Goal: Complete application form: Complete application form

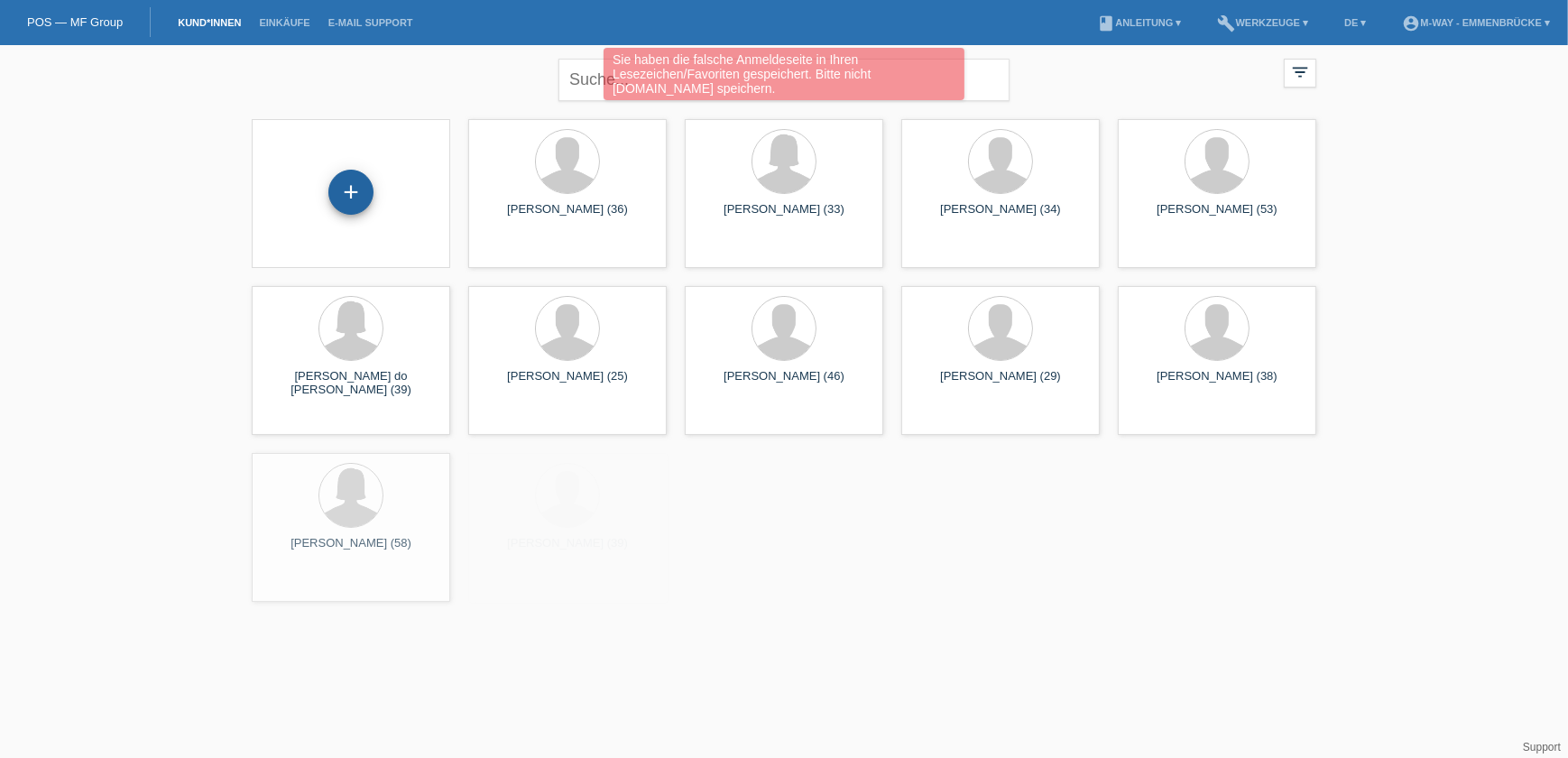
click at [351, 203] on div "+" at bounding box center [351, 192] width 45 height 45
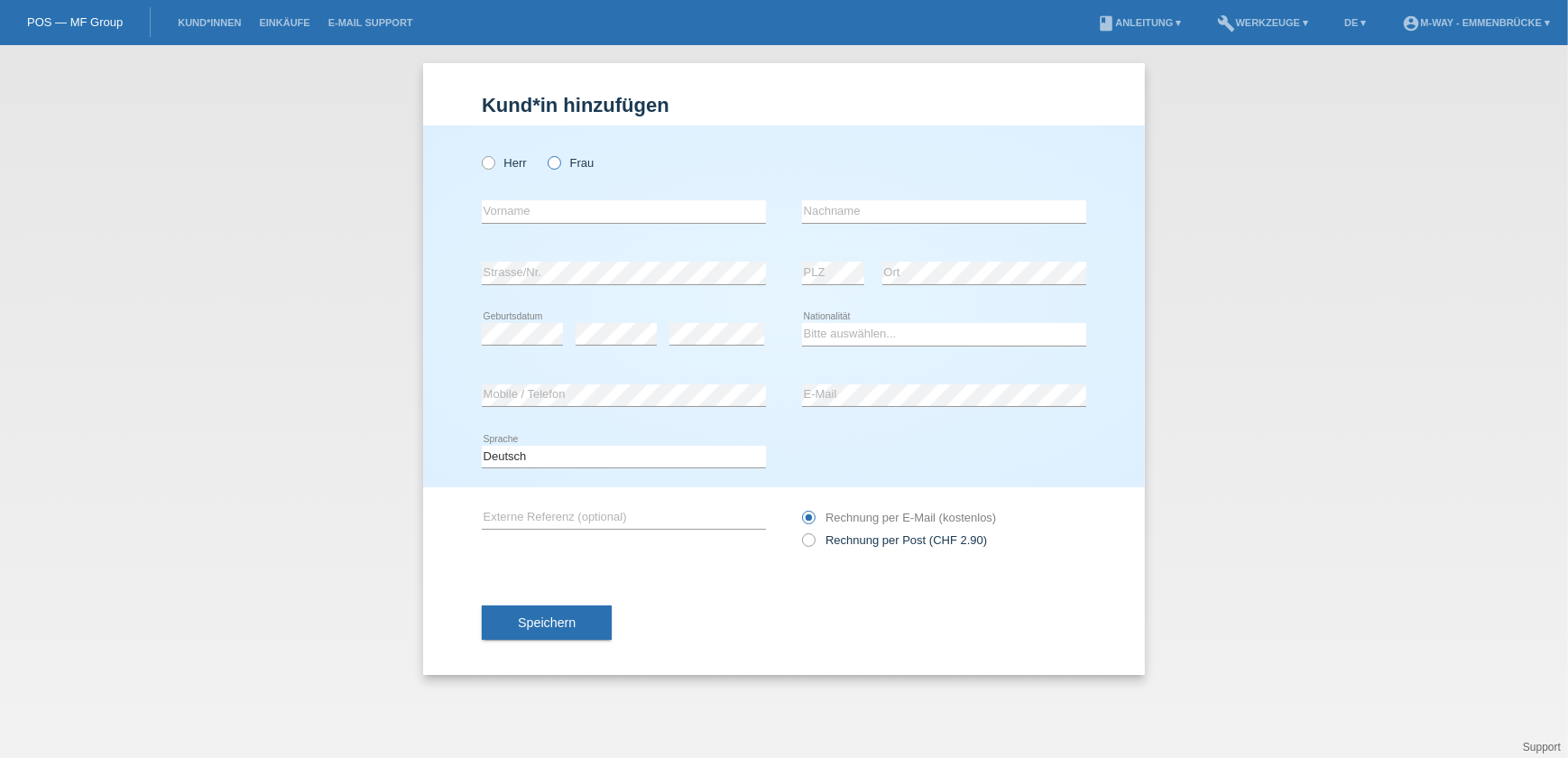
click at [545, 153] on icon at bounding box center [545, 153] width 0 height 0
click at [556, 163] on input "Frau" at bounding box center [553, 161] width 12 height 12
radio input "true"
click at [520, 212] on input "text" at bounding box center [624, 211] width 284 height 23
type input "Ruth"
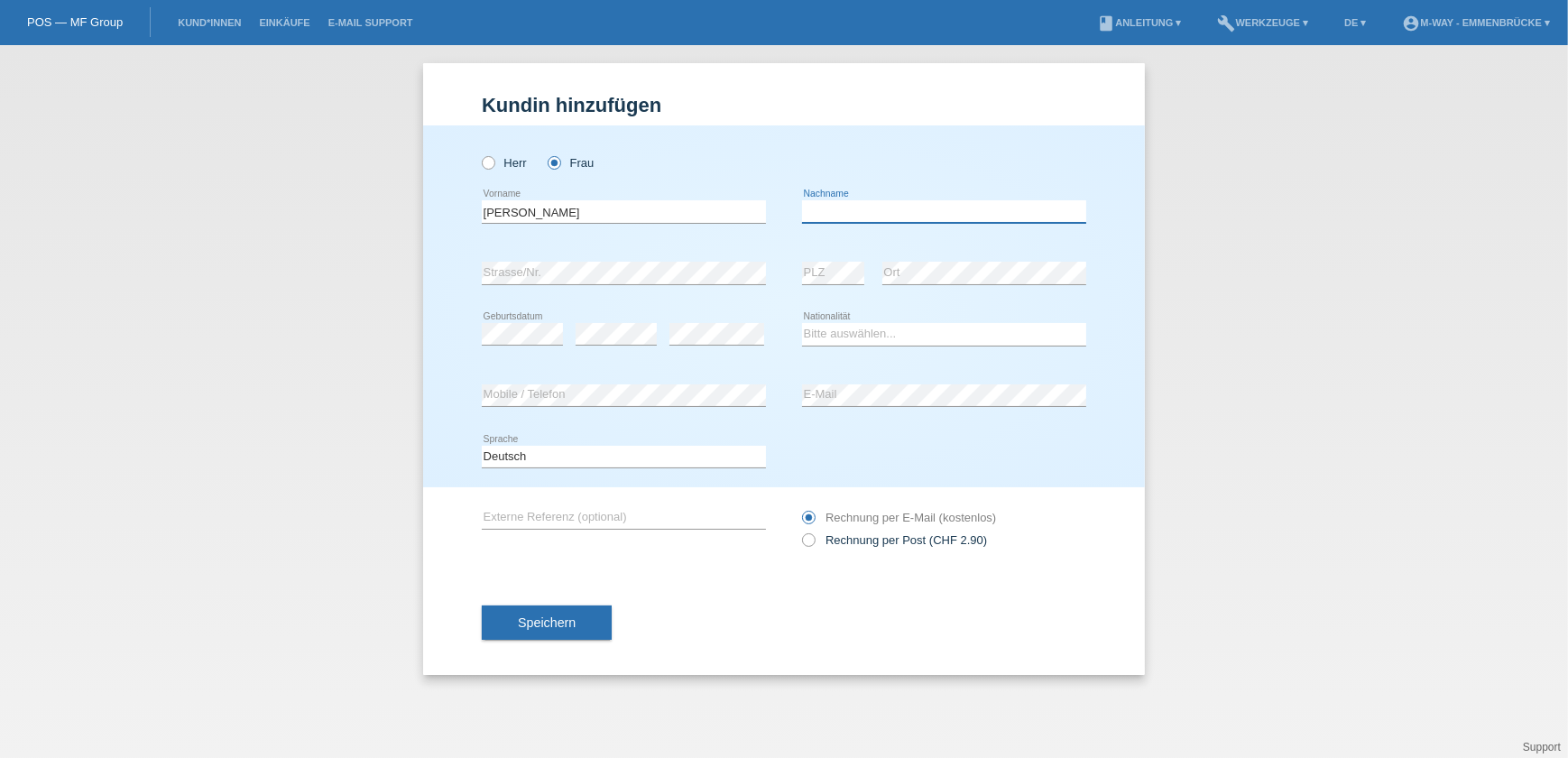
click at [823, 207] on input "text" at bounding box center [944, 211] width 284 height 23
type input "Brügger"
click at [847, 333] on select "Bitte auswählen... Schweiz Deutschland Liechtenstein Österreich ------------ Af…" at bounding box center [944, 334] width 284 height 22
select select "CH"
click at [802, 323] on select "Bitte auswählen... Schweiz Deutschland Liechtenstein Österreich ------------ Af…" at bounding box center [944, 334] width 284 height 22
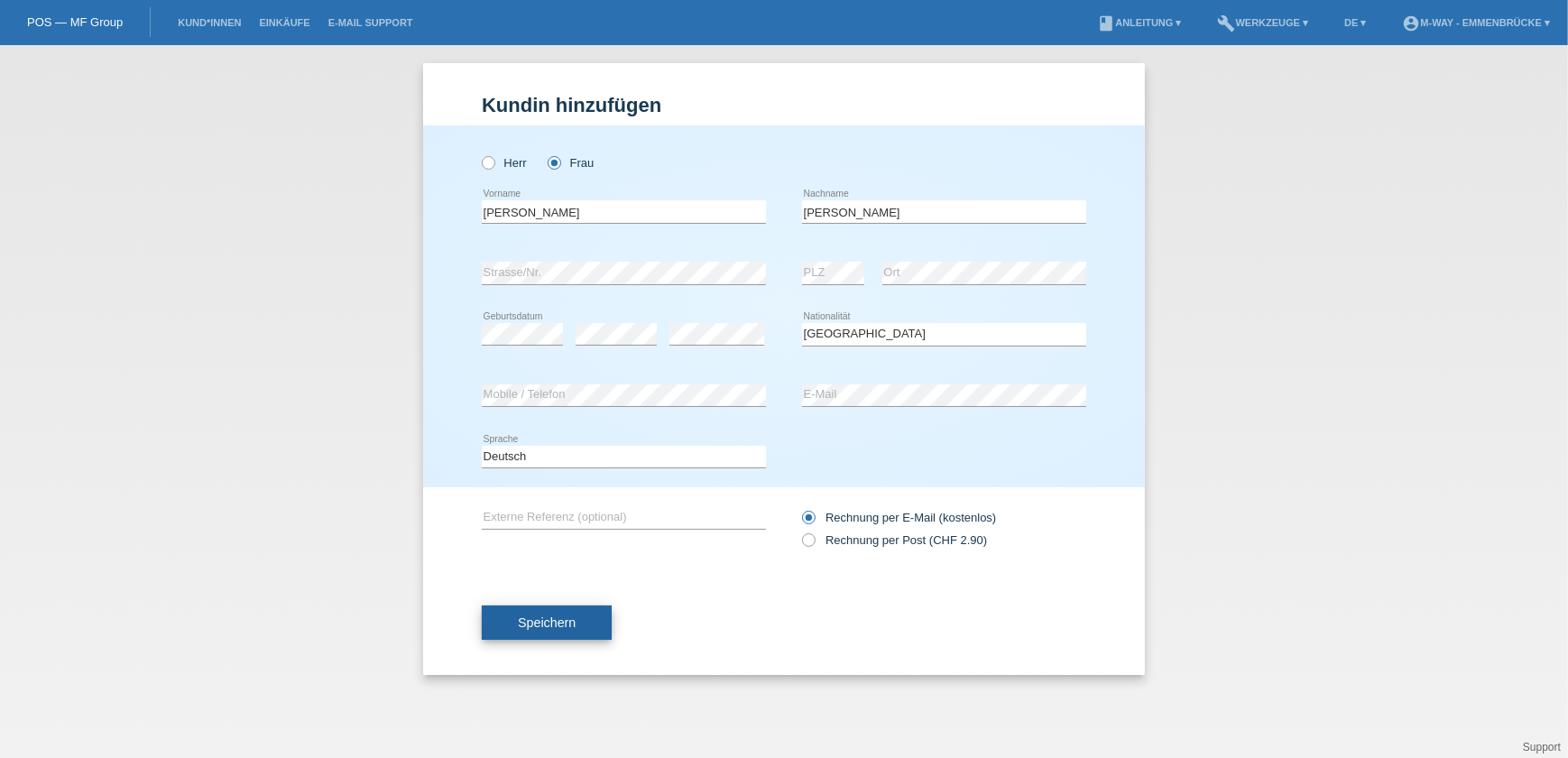
click at [532, 616] on span "Speichern" at bounding box center [547, 622] width 58 height 14
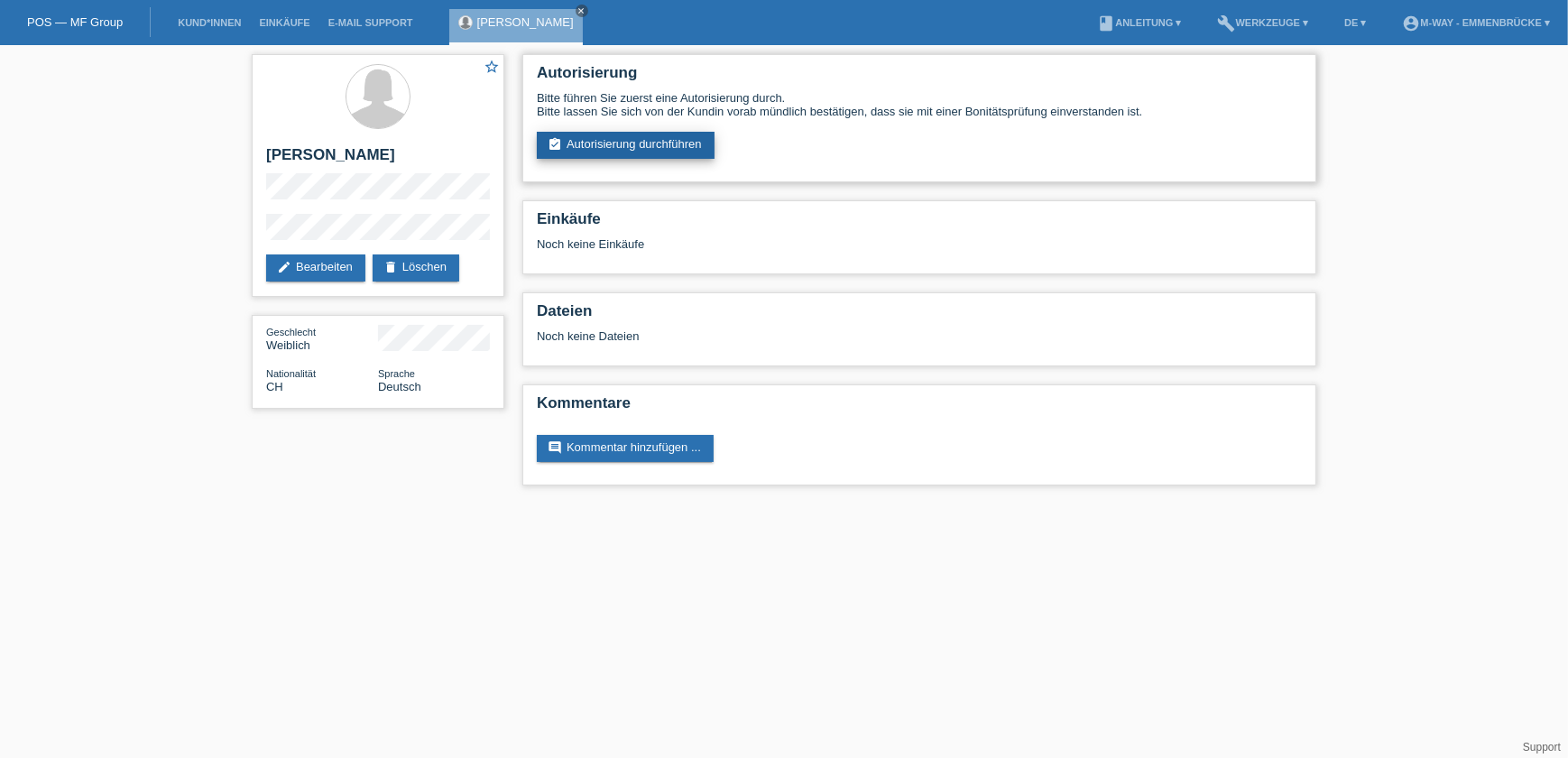
click at [621, 142] on link "assignment_turned_in Autorisierung durchführen" at bounding box center [626, 145] width 178 height 27
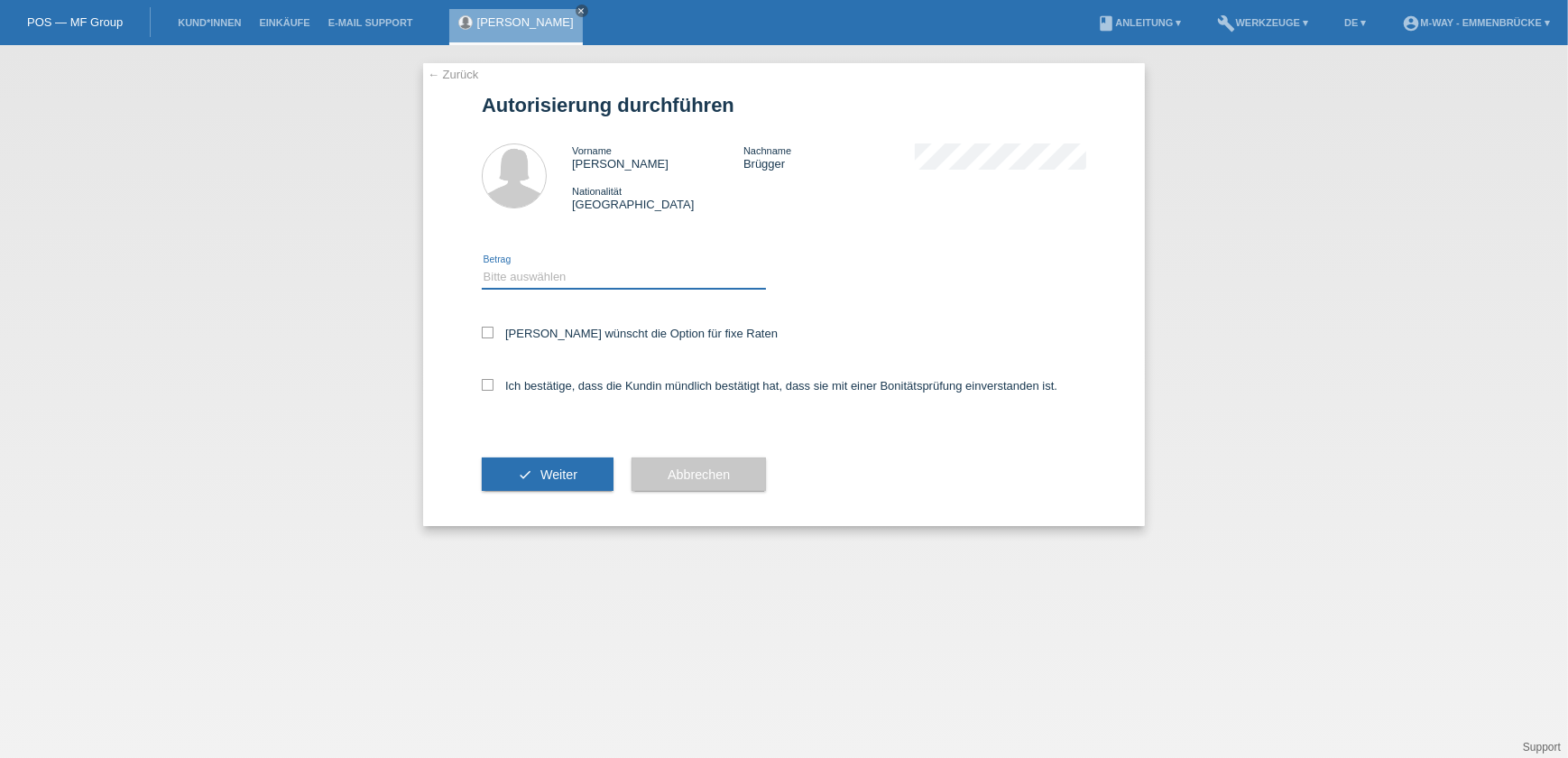
click at [498, 276] on select "Bitte auswählen CHF 1.00 - CHF 499.00 CHF 500.00 - CHF 1'999.00 CHF 2'000.00 - …" at bounding box center [624, 277] width 284 height 22
select select "3"
click at [482, 266] on select "Bitte auswählen CHF 1.00 - CHF 499.00 CHF 500.00 - CHF 1'999.00 CHF 2'000.00 - …" at bounding box center [624, 277] width 284 height 22
click at [488, 331] on icon at bounding box center [487, 332] width 12 height 12
click at [488, 331] on input "Kundin wünscht die Option für fixe Raten" at bounding box center [487, 332] width 12 height 12
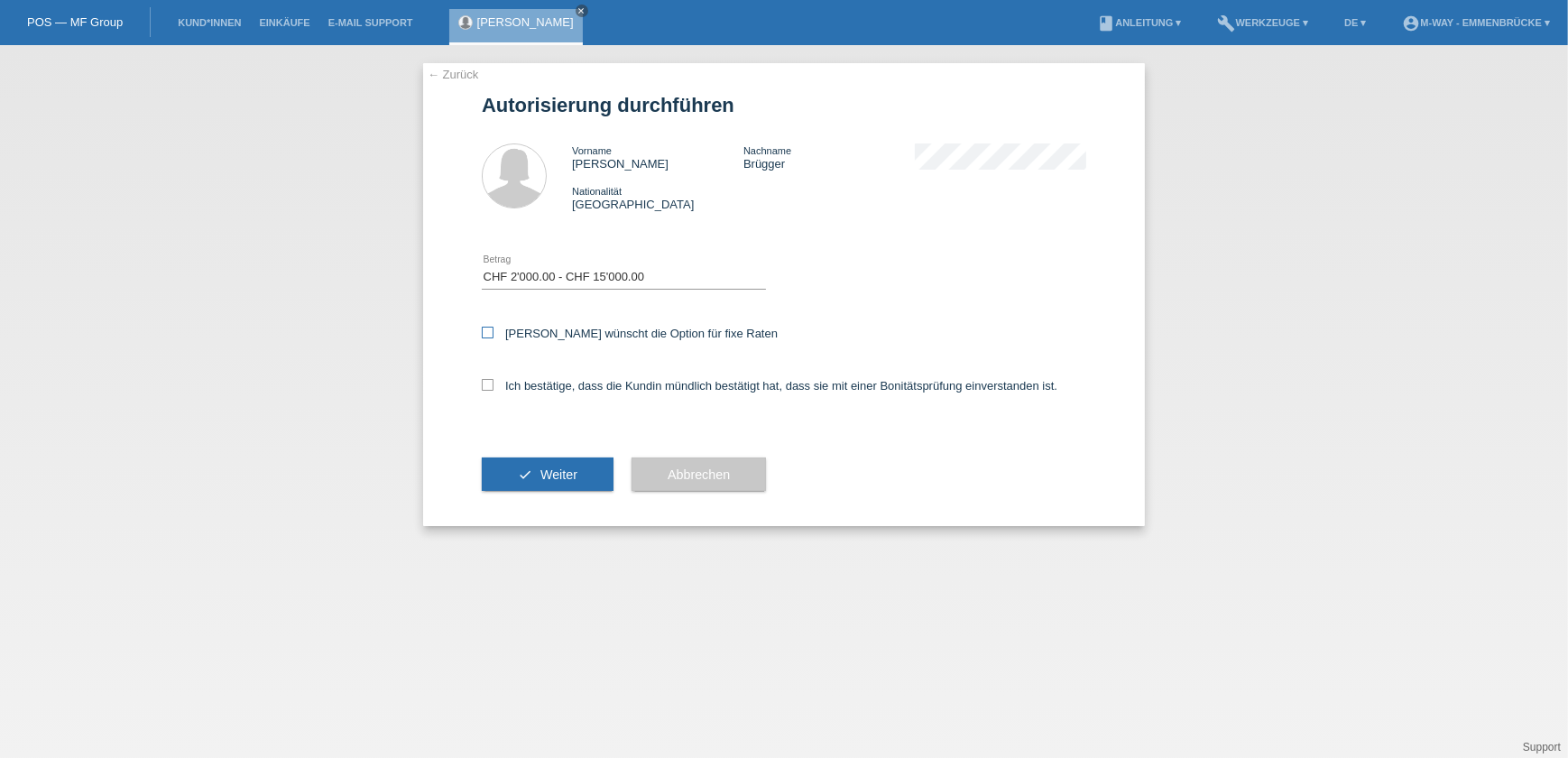
checkbox input "true"
click at [491, 387] on icon at bounding box center [487, 384] width 12 height 12
click at [491, 387] on input "Ich bestätige, dass die Kundin mündlich bestätigt hat, dass sie mit einer Bonit…" at bounding box center [487, 384] width 12 height 12
checkbox input "true"
click at [565, 475] on span "Weiter" at bounding box center [559, 475] width 37 height 14
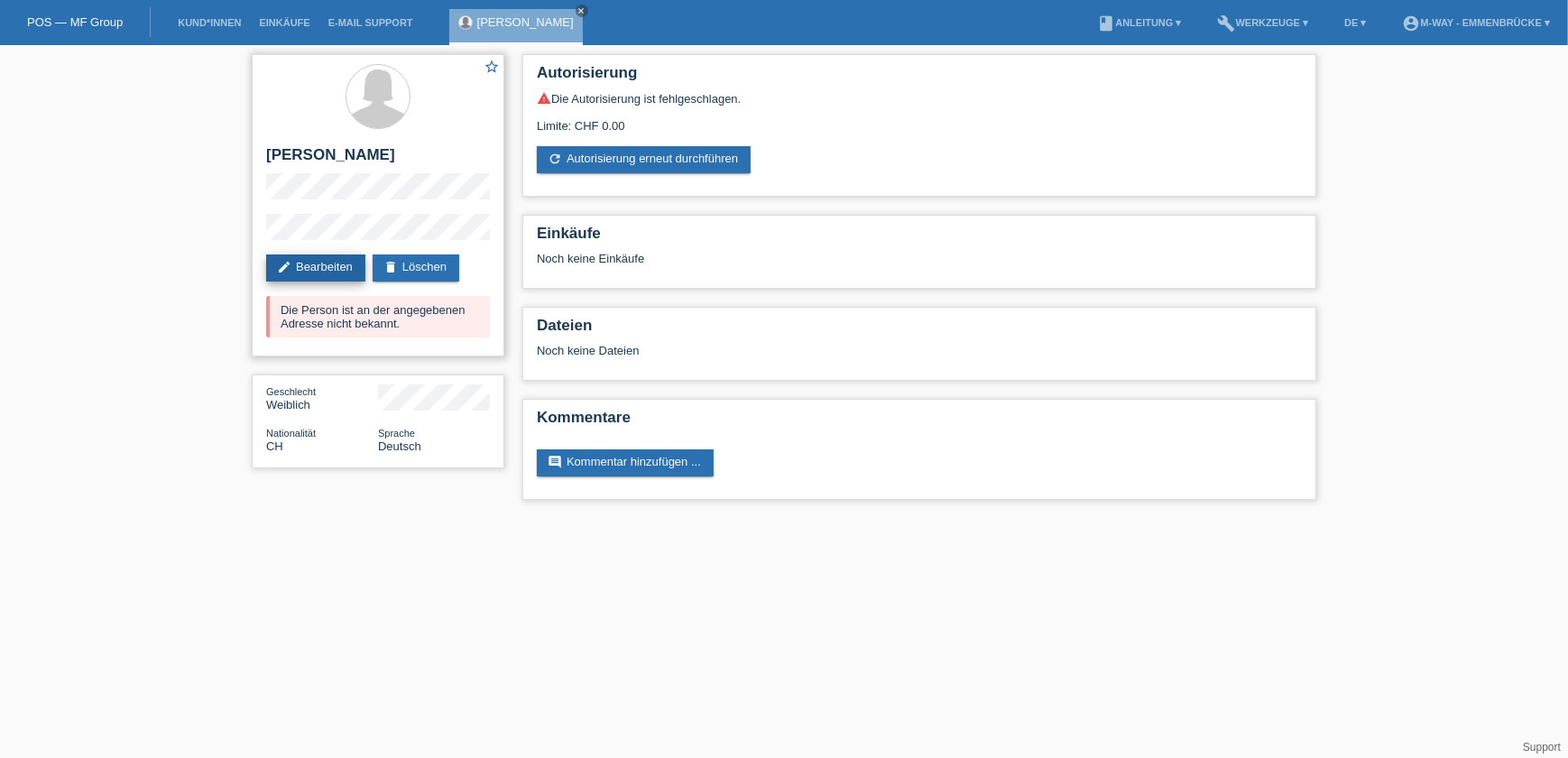
click at [313, 271] on link "edit Bearbeiten" at bounding box center [316, 268] width 100 height 27
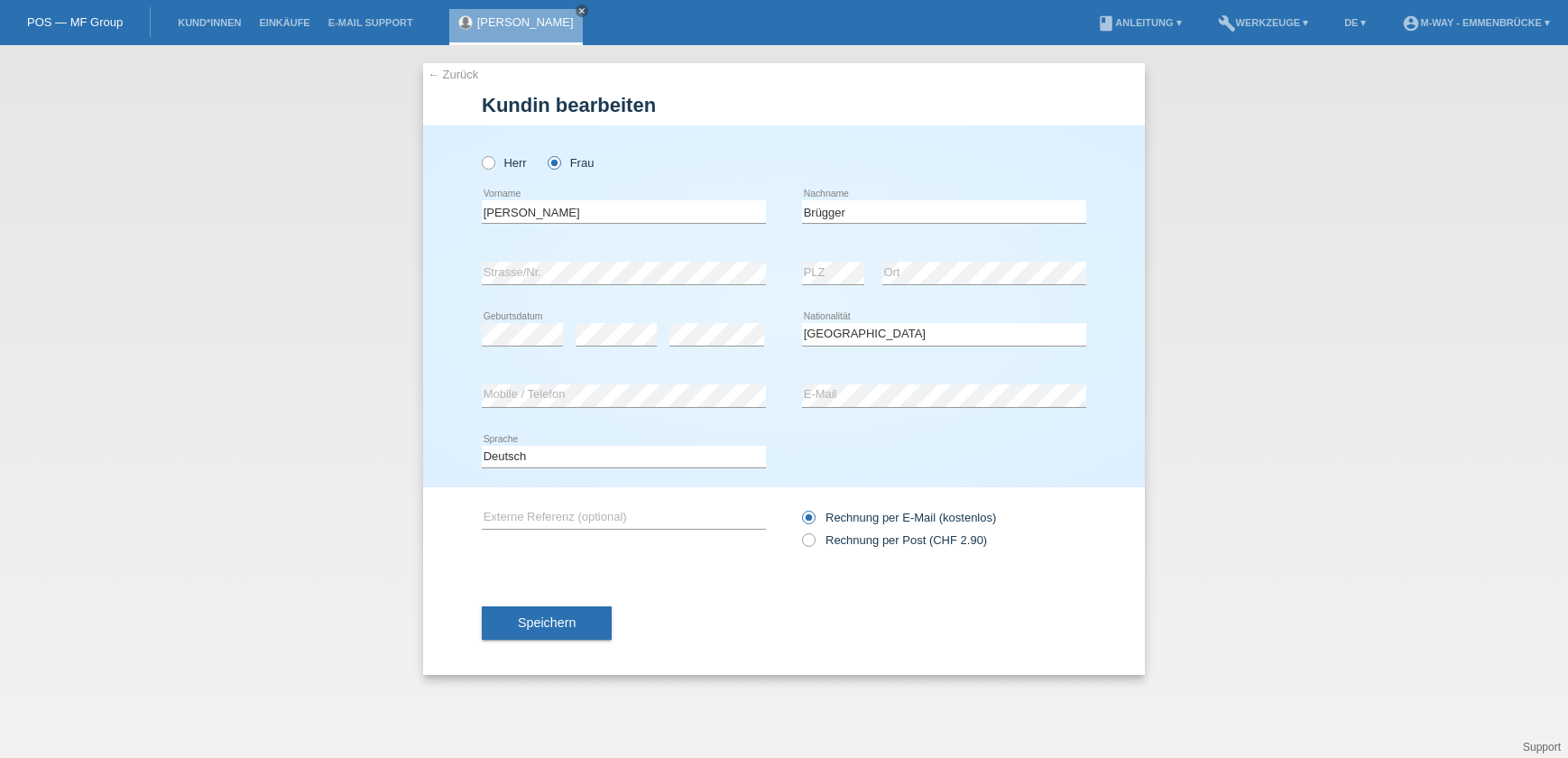
select select "CH"
click at [452, 273] on div "Herr Frau Ruth error Vorname" at bounding box center [784, 305] width 722 height 361
click at [496, 259] on div "error Strasse/Nr." at bounding box center [624, 273] width 284 height 62
click at [555, 624] on span "Speichern" at bounding box center [547, 622] width 58 height 14
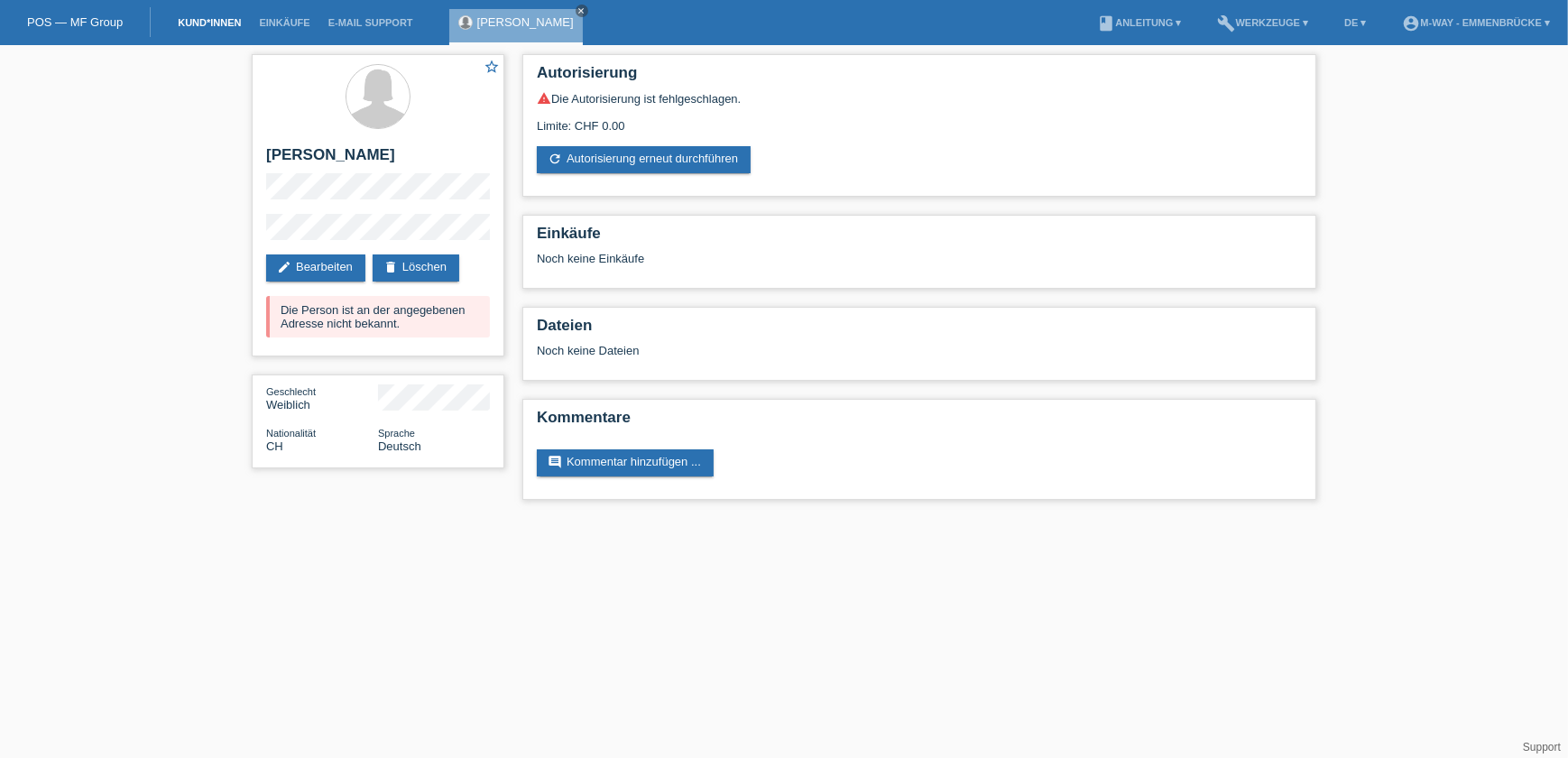
click at [219, 23] on link "Kund*innen" at bounding box center [209, 23] width 82 height 11
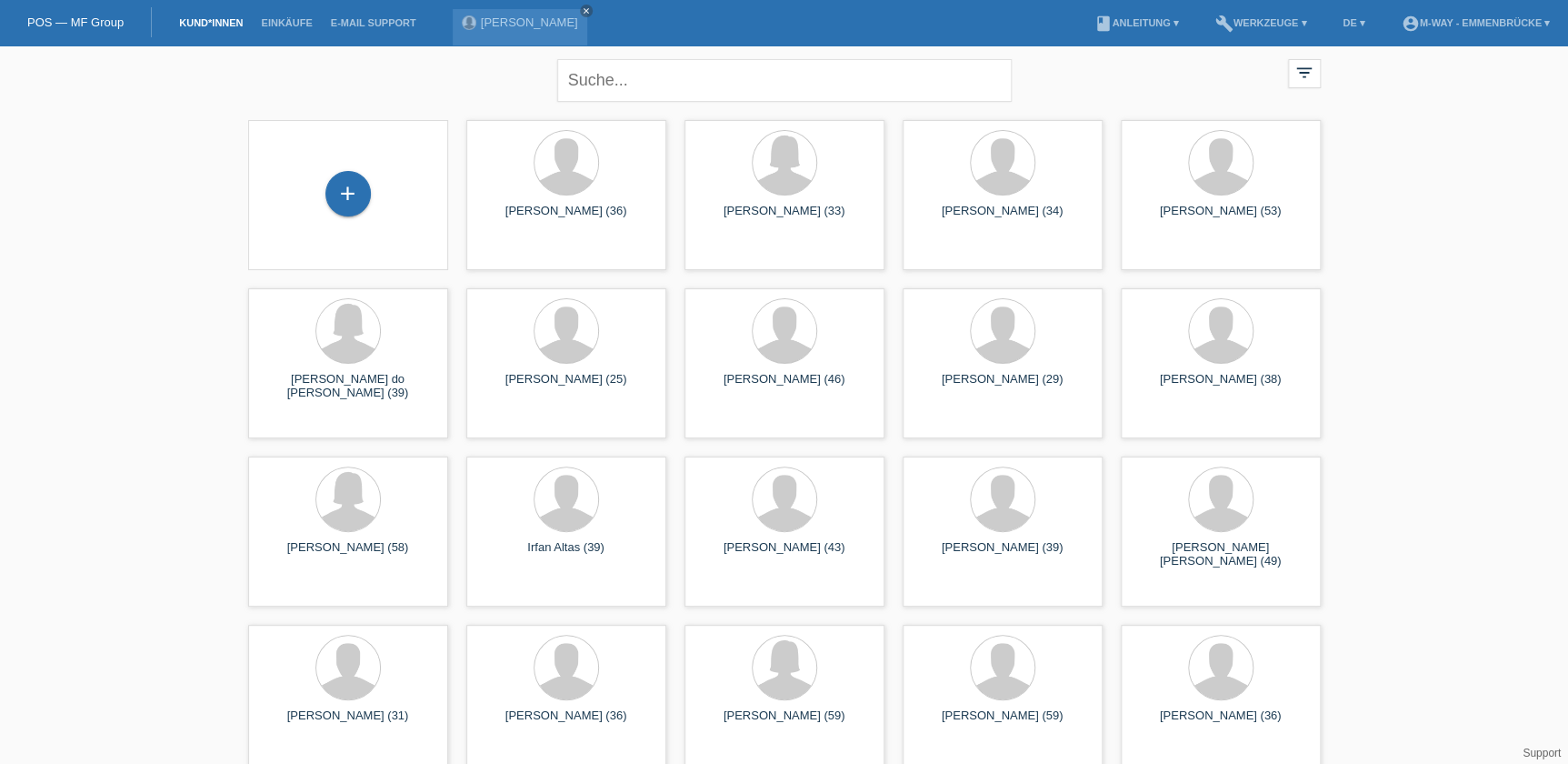
click at [325, 199] on div "+" at bounding box center [348, 194] width 171 height 48
click at [339, 192] on div "+" at bounding box center [349, 194] width 46 height 46
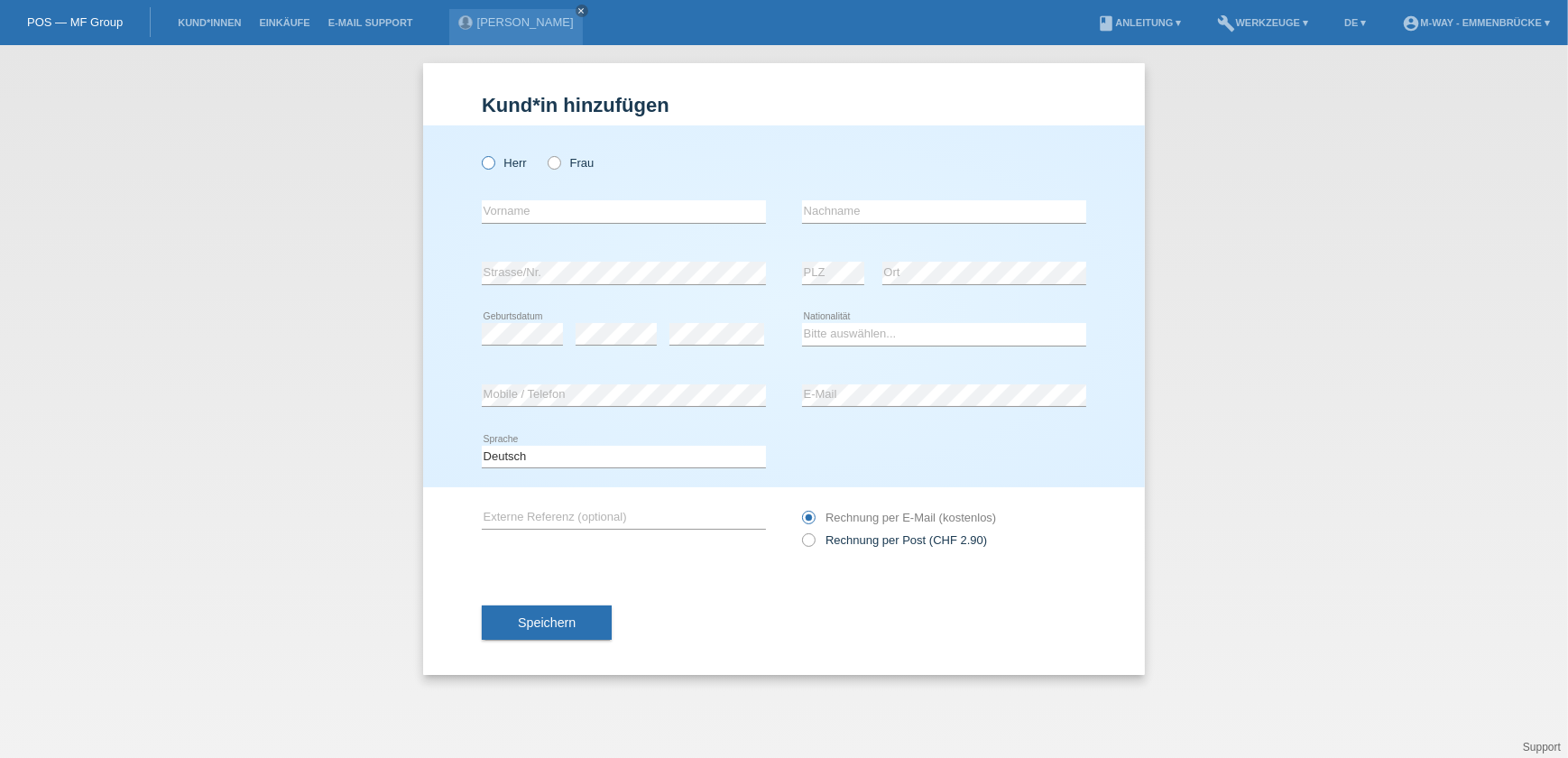
click at [479, 153] on icon at bounding box center [479, 153] width 0 height 0
click at [487, 164] on input "Herr" at bounding box center [487, 161] width 12 height 12
radio input "true"
click at [534, 205] on input "text" at bounding box center [624, 211] width 284 height 23
type input "Jürg"
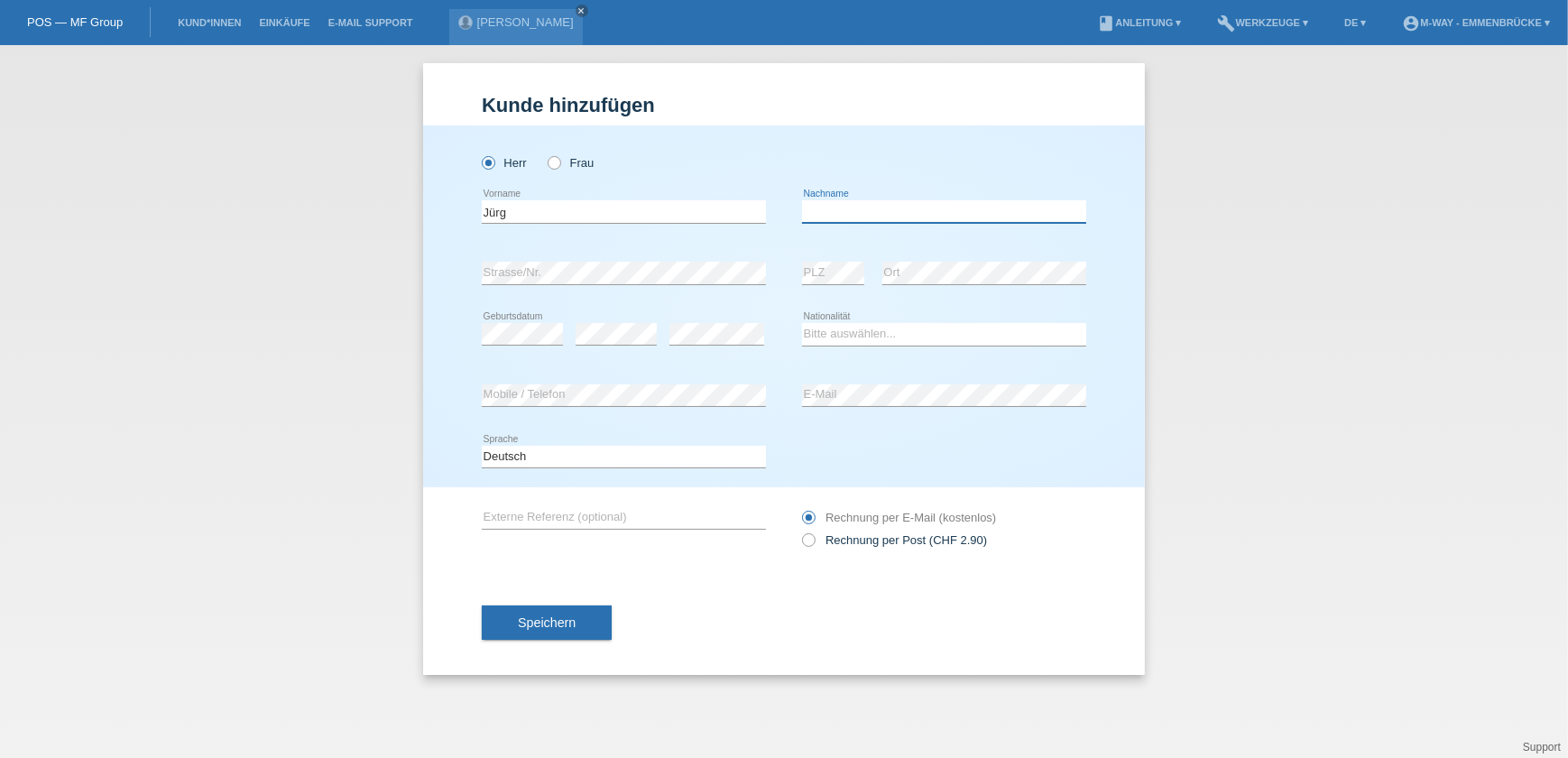
click at [832, 205] on input "text" at bounding box center [944, 211] width 284 height 23
type input "Lüdi"
click at [967, 338] on select "Bitte auswählen... Schweiz Deutschland Liechtenstein Österreich ------------ Af…" at bounding box center [944, 334] width 284 height 22
select select "CH"
click at [802, 323] on select "Bitte auswählen... Schweiz Deutschland Liechtenstein Österreich ------------ Af…" at bounding box center [944, 334] width 284 height 22
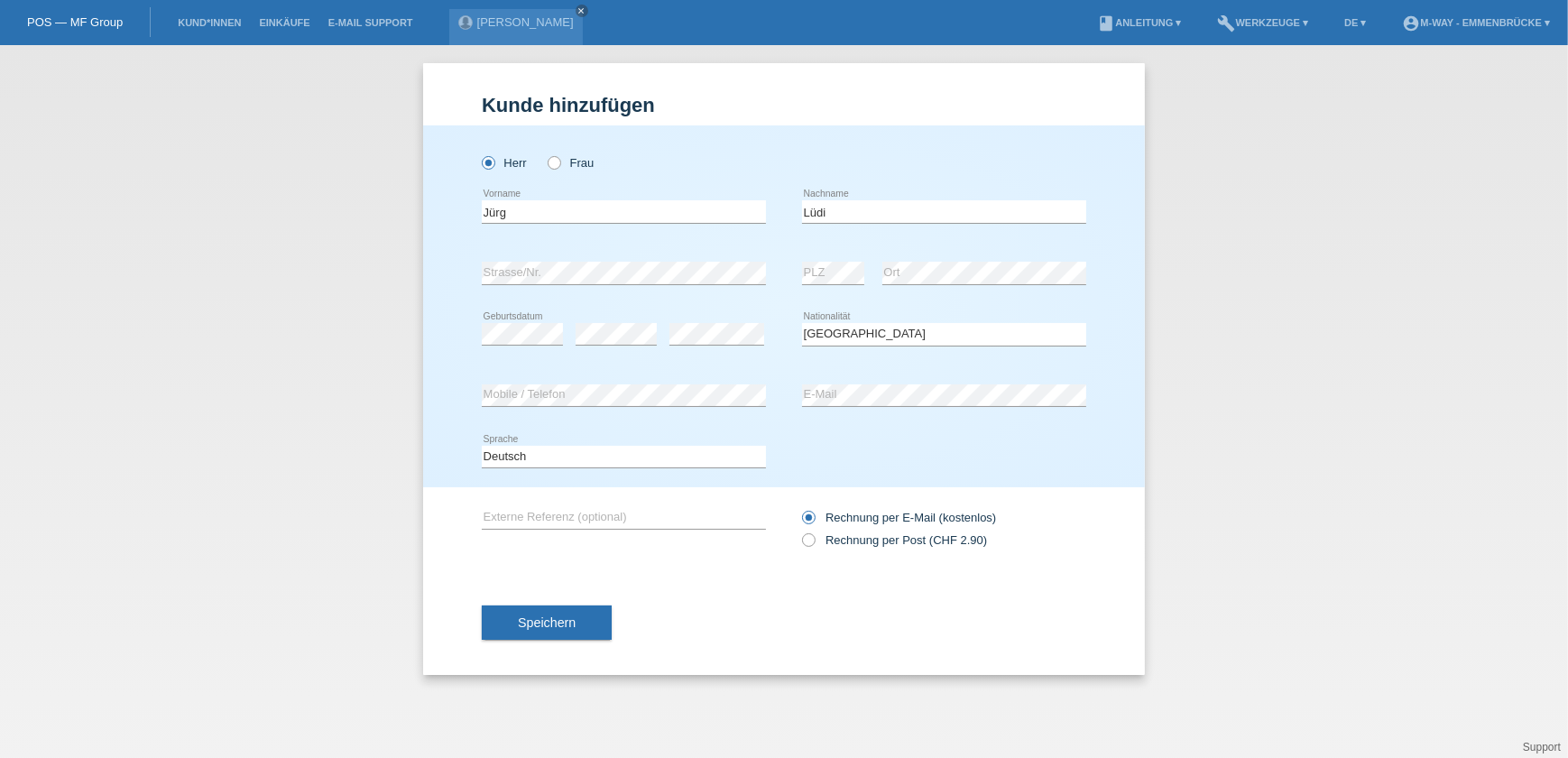
click at [542, 622] on span "Speichern" at bounding box center [547, 622] width 58 height 14
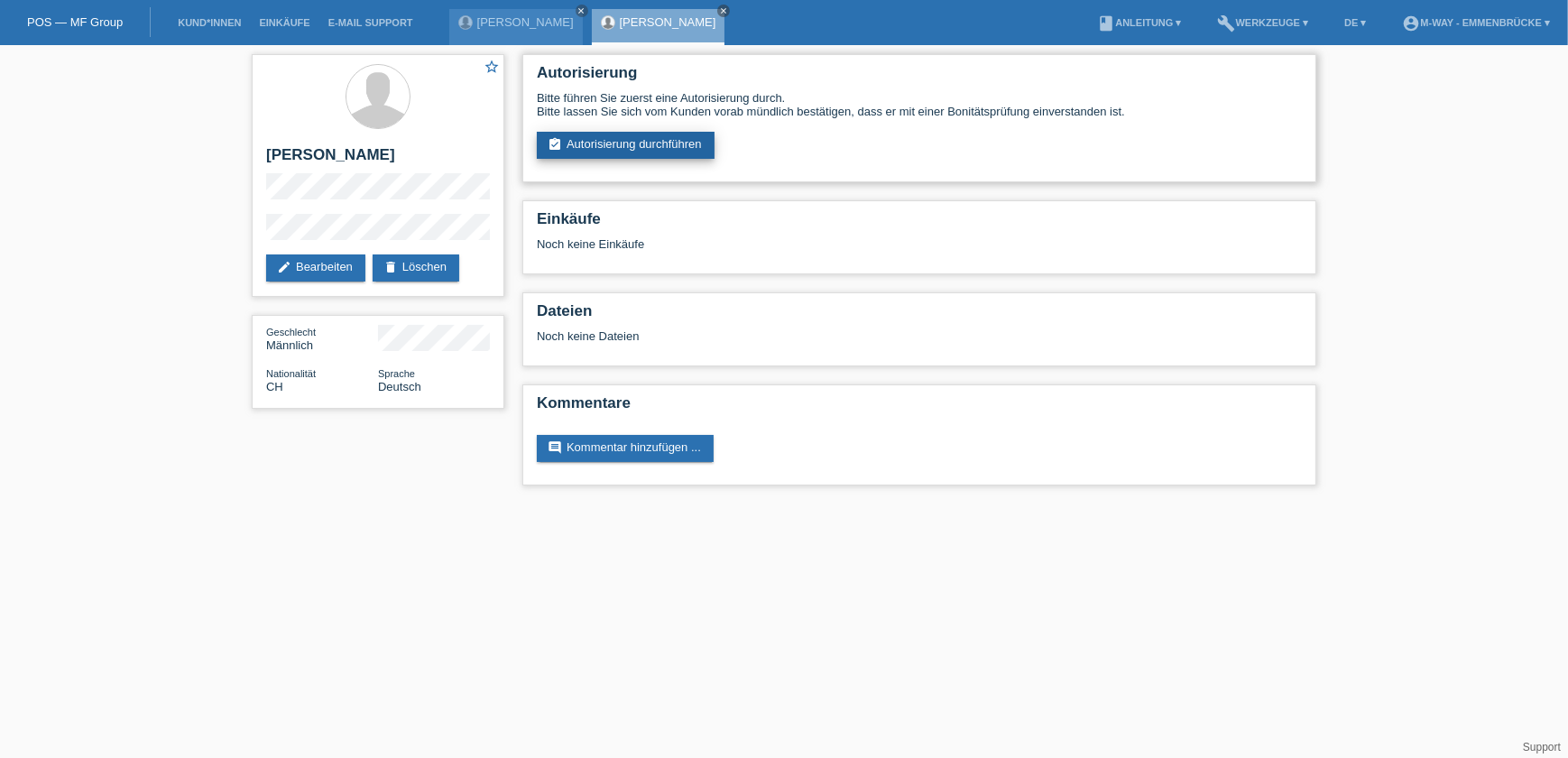
click at [670, 141] on link "assignment_turned_in Autorisierung durchführen" at bounding box center [626, 145] width 178 height 27
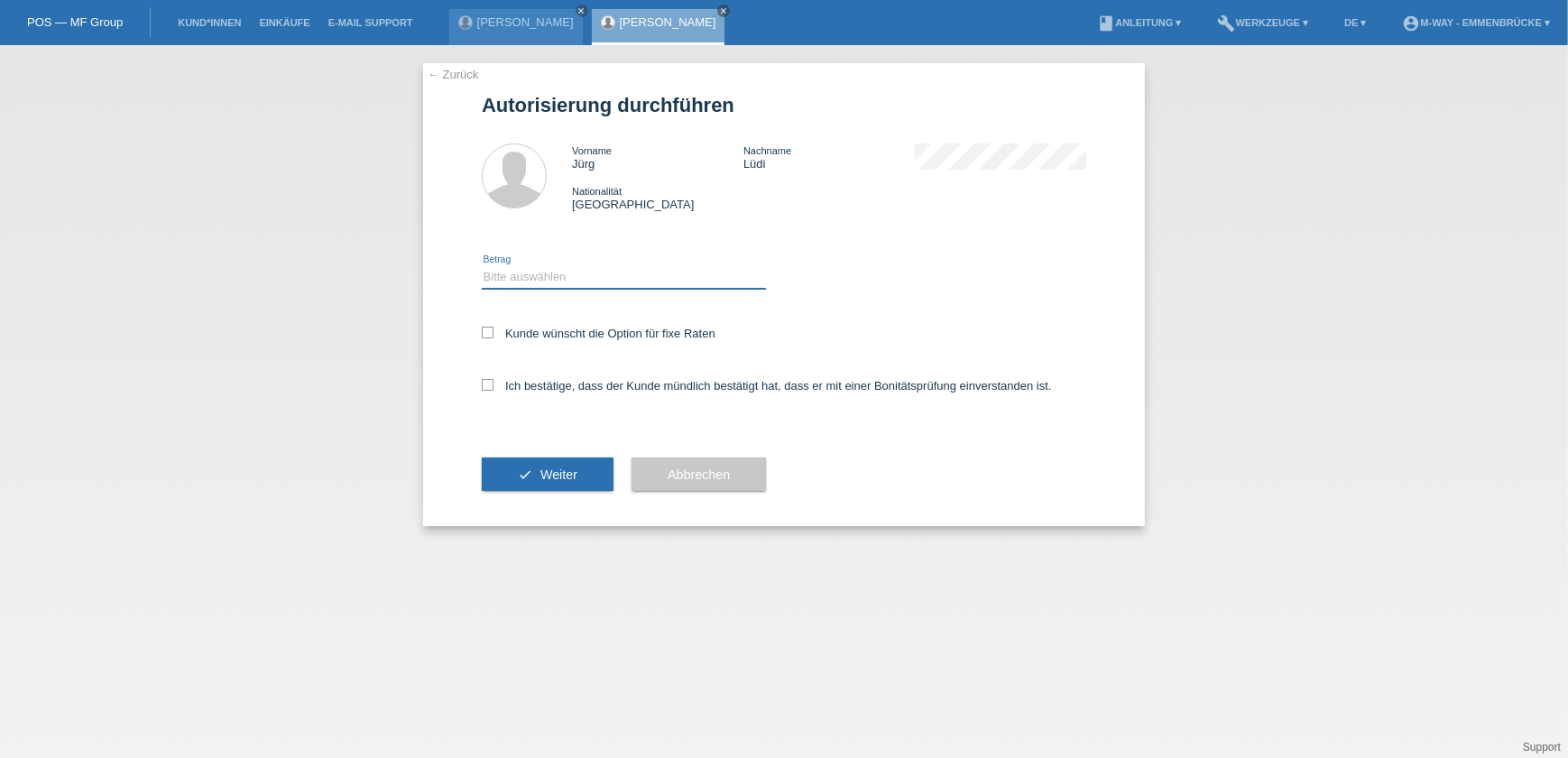
click at [524, 277] on select "Bitte auswählen CHF 1.00 - CHF 499.00 CHF 500.00 - CHF 1'999.00 CHF 2'000.00 - …" at bounding box center [624, 277] width 284 height 22
select select "3"
click at [482, 266] on select "Bitte auswählen CHF 1.00 - CHF 499.00 CHF 500.00 - CHF 1'999.00 CHF 2'000.00 - …" at bounding box center [624, 277] width 284 height 22
click at [495, 327] on label "Kunde wünscht die Option für fixe Raten" at bounding box center [599, 333] width 234 height 14
click at [494, 327] on input "Kunde wünscht die Option für fixe Raten" at bounding box center [487, 332] width 12 height 12
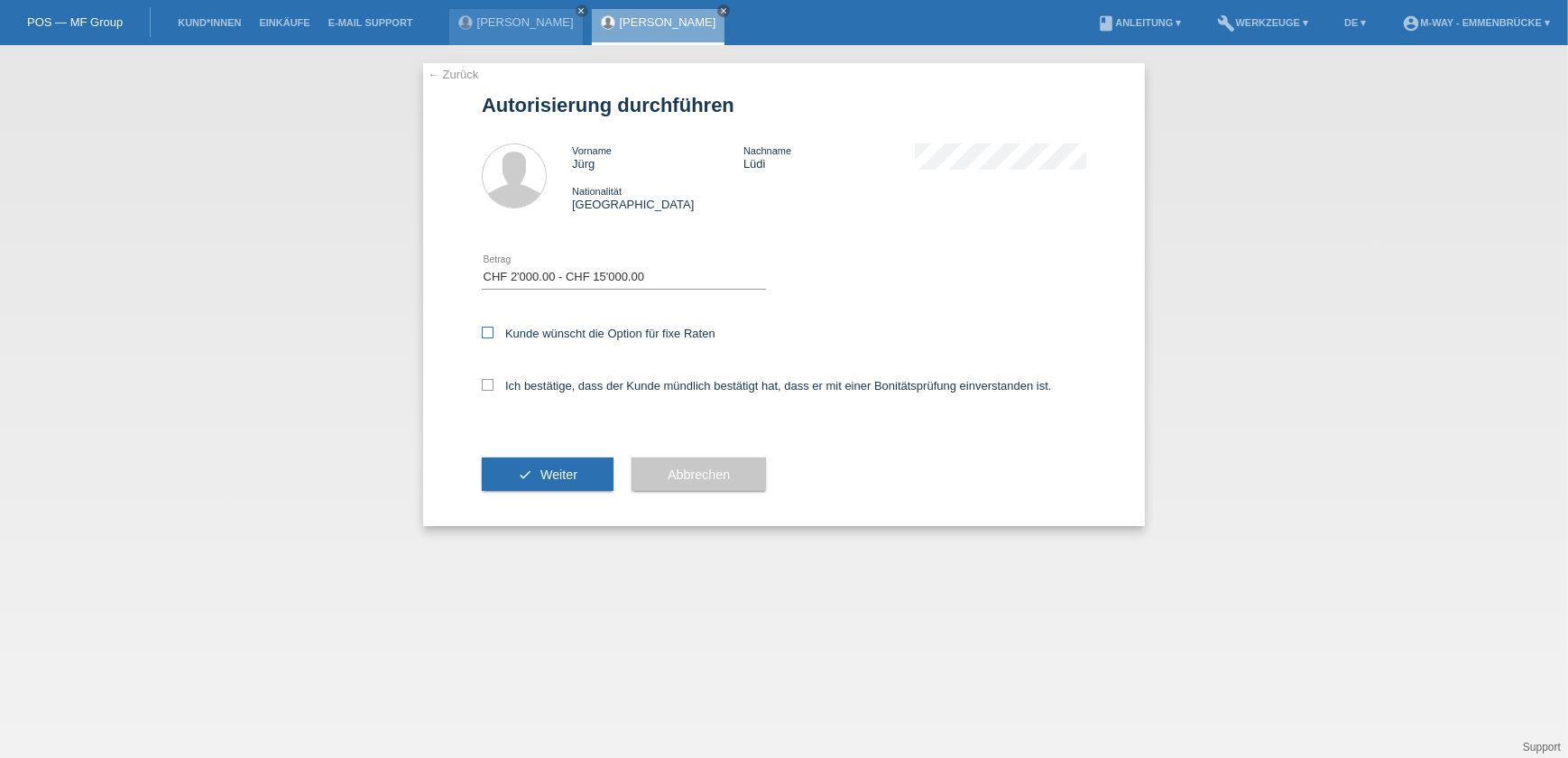
checkbox input "true"
click at [488, 370] on div "Ich bestätige, dass der Kunde mündlich bestätigt hat, dass er mit einer Bonität…" at bounding box center [784, 391] width 604 height 62
click at [488, 383] on icon at bounding box center [487, 384] width 12 height 12
click at [488, 383] on input "Ich bestätige, dass der Kunde mündlich bestätigt hat, dass er mit einer Bonität…" at bounding box center [487, 384] width 12 height 12
checkbox input "true"
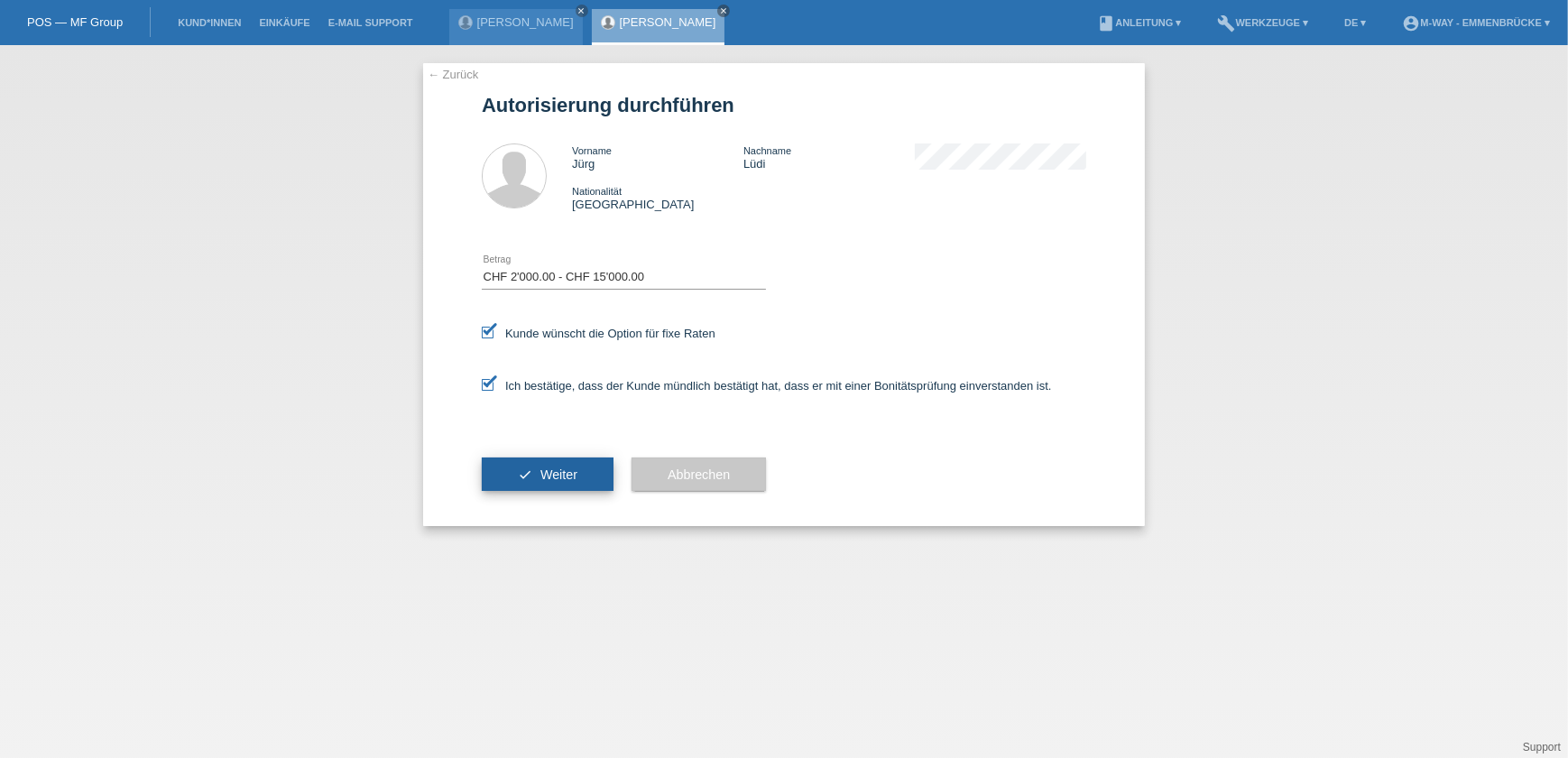
click at [538, 464] on button "check Weiter" at bounding box center [547, 475] width 131 height 34
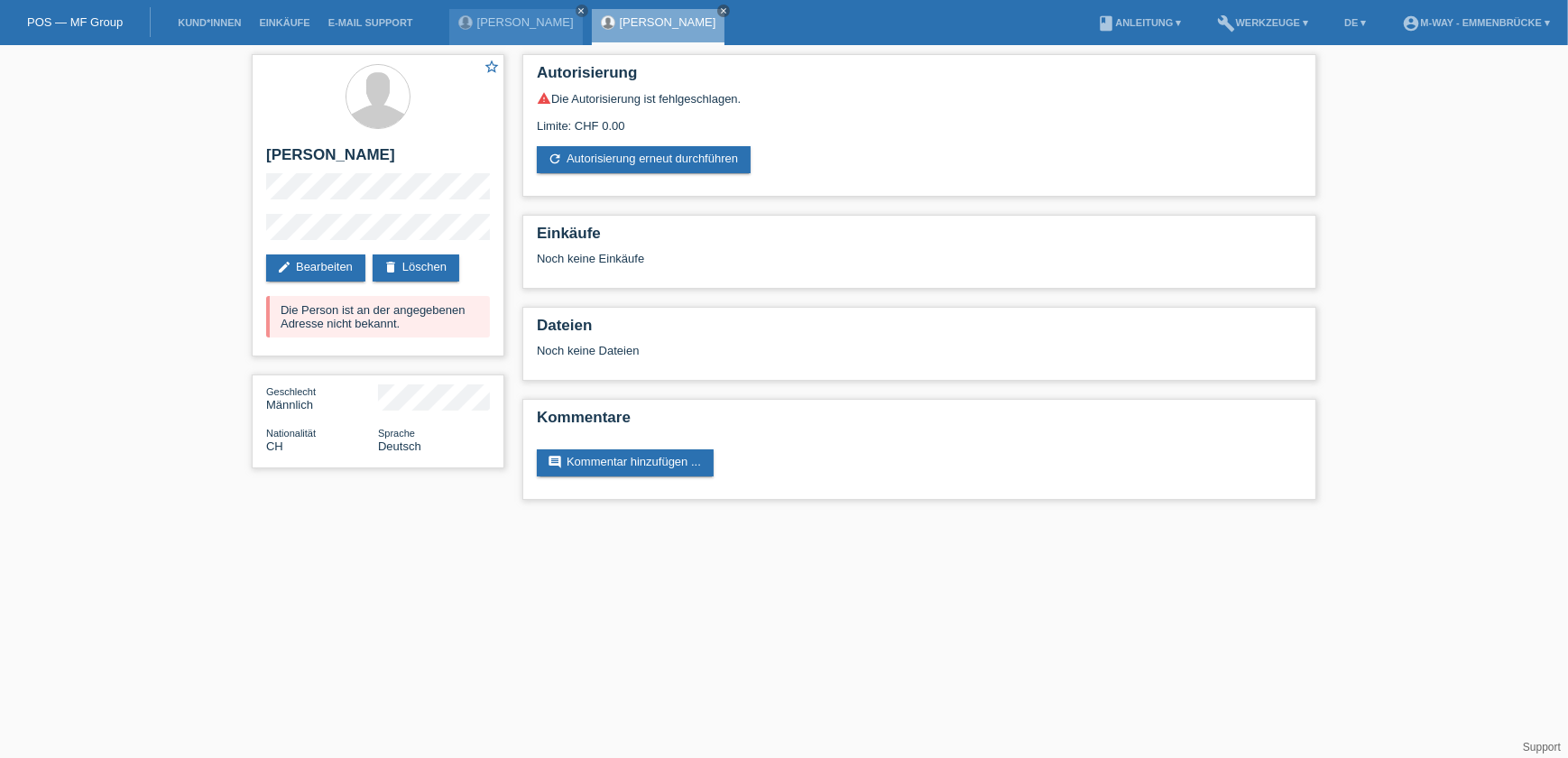
click at [112, 342] on div "star_border [PERSON_NAME] edit Bearbeiten delete Löschen Die Person ist an der …" at bounding box center [784, 282] width 1568 height 473
